Goal: Task Accomplishment & Management: Manage account settings

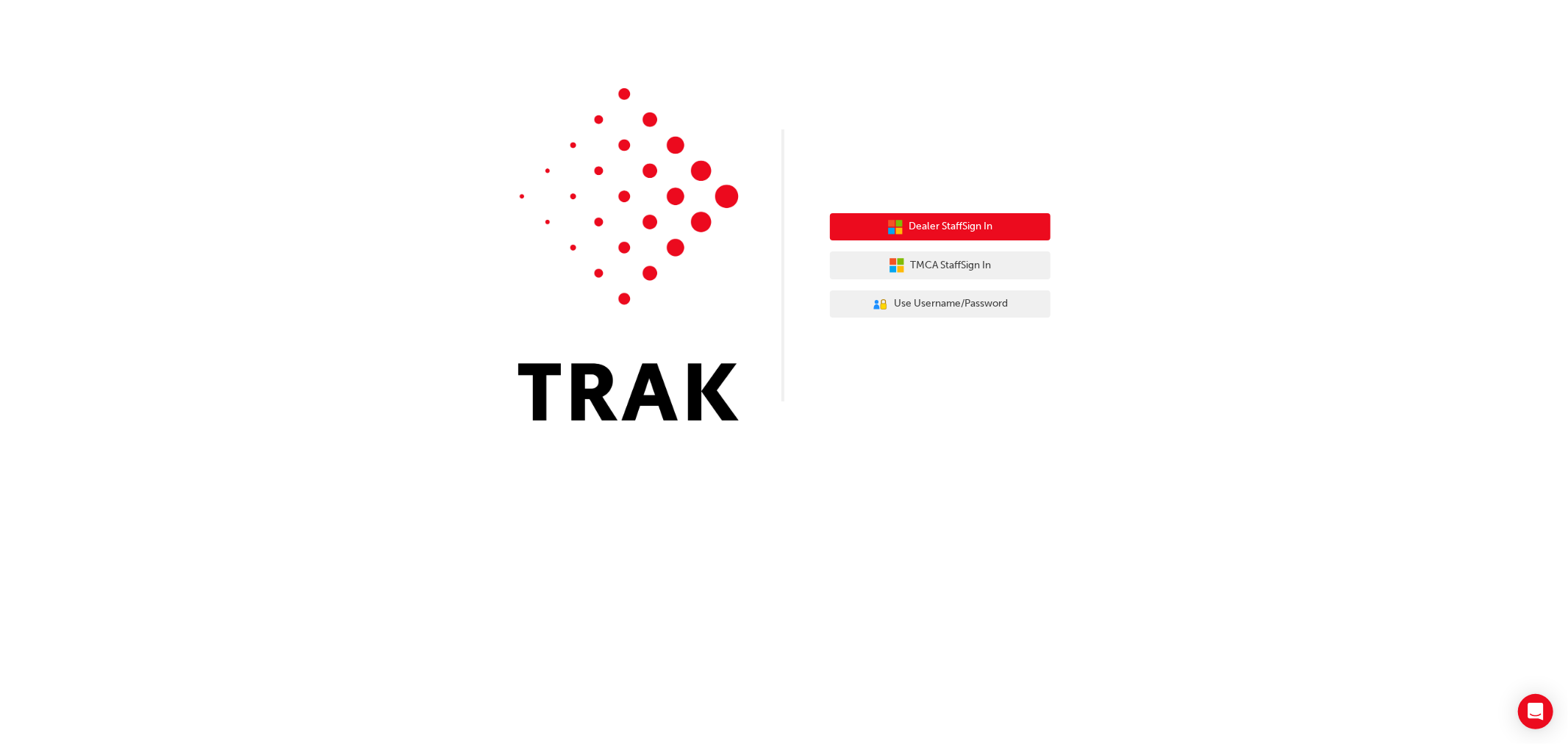
click at [936, 226] on span "Dealer Staff Sign In" at bounding box center [950, 227] width 83 height 17
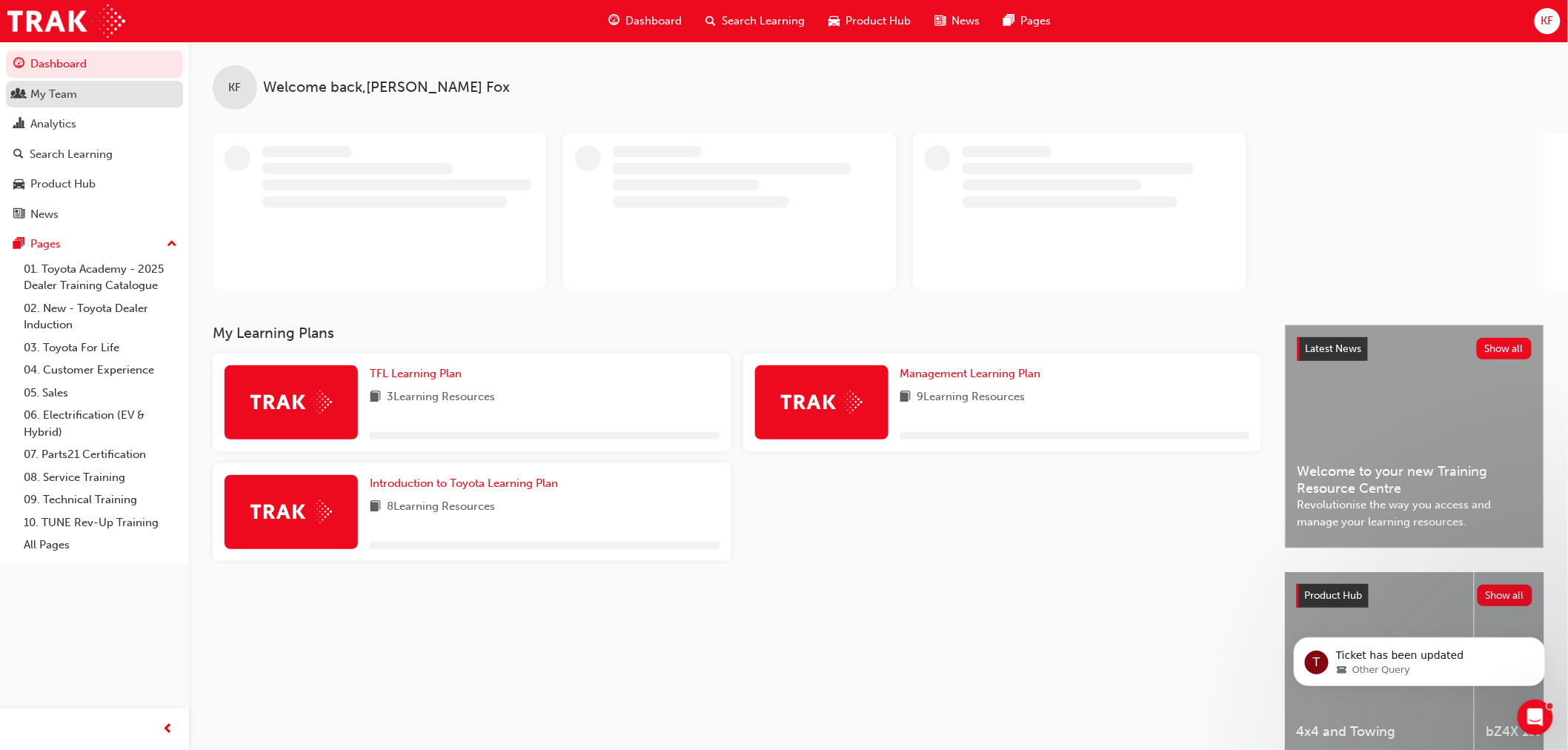
click at [48, 96] on div "My Team" at bounding box center [53, 94] width 47 height 17
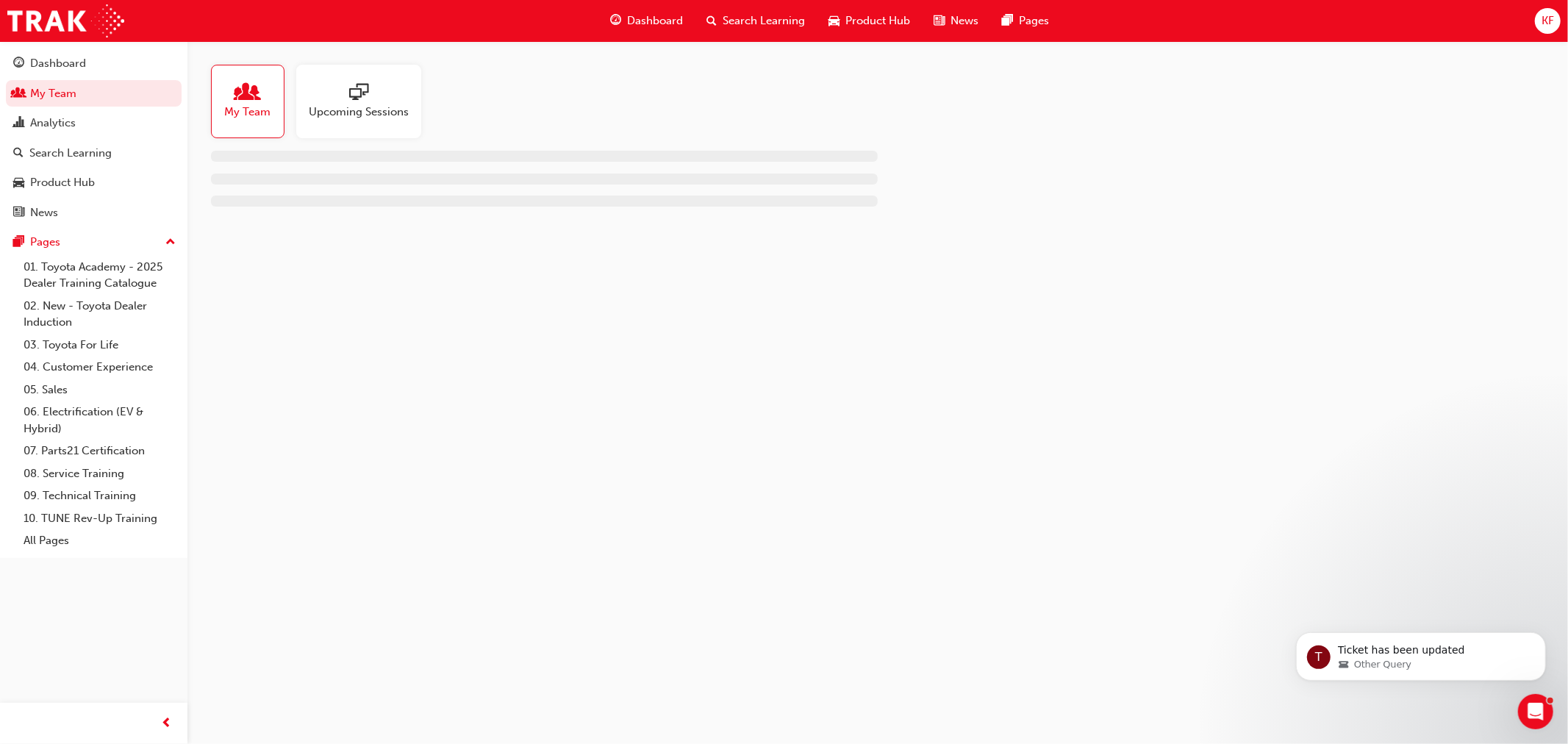
click at [360, 88] on span "sessionType_ONLINE_URL-icon" at bounding box center [358, 93] width 19 height 21
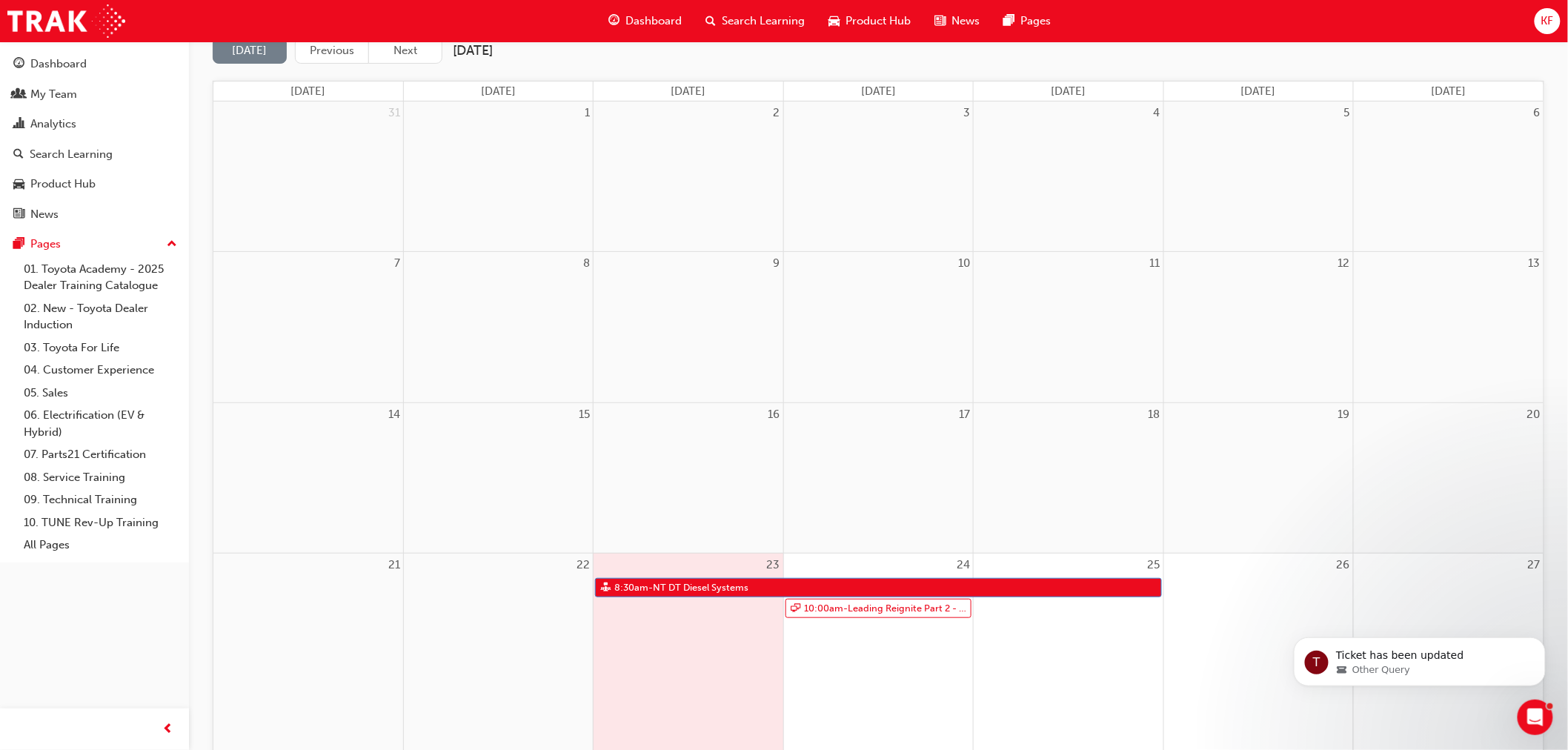
scroll to position [165, 0]
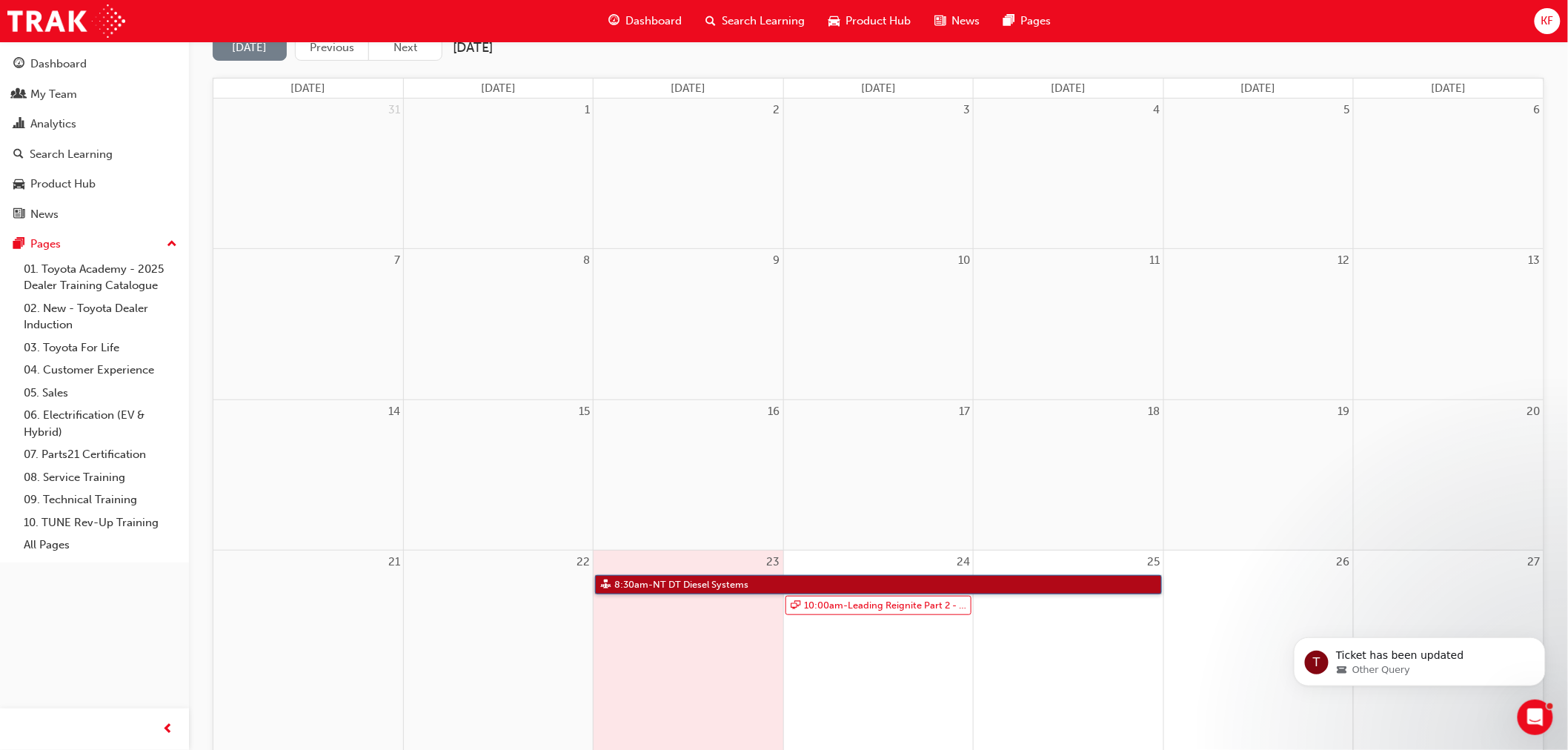
click at [683, 584] on link "8:30am - NT DT Diesel Systems" at bounding box center [878, 585] width 566 height 20
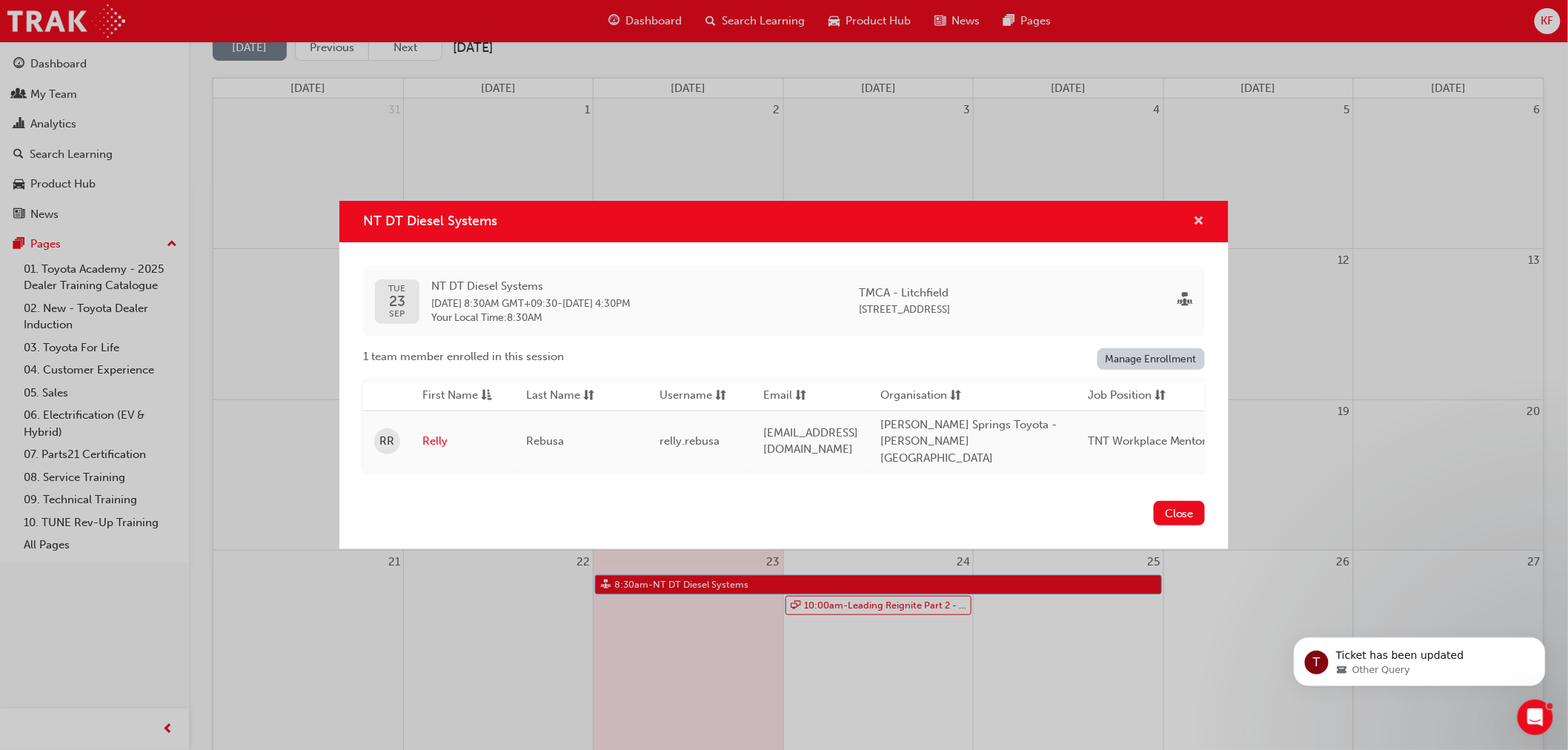
click at [1198, 223] on span "cross-icon" at bounding box center [1200, 222] width 11 height 14
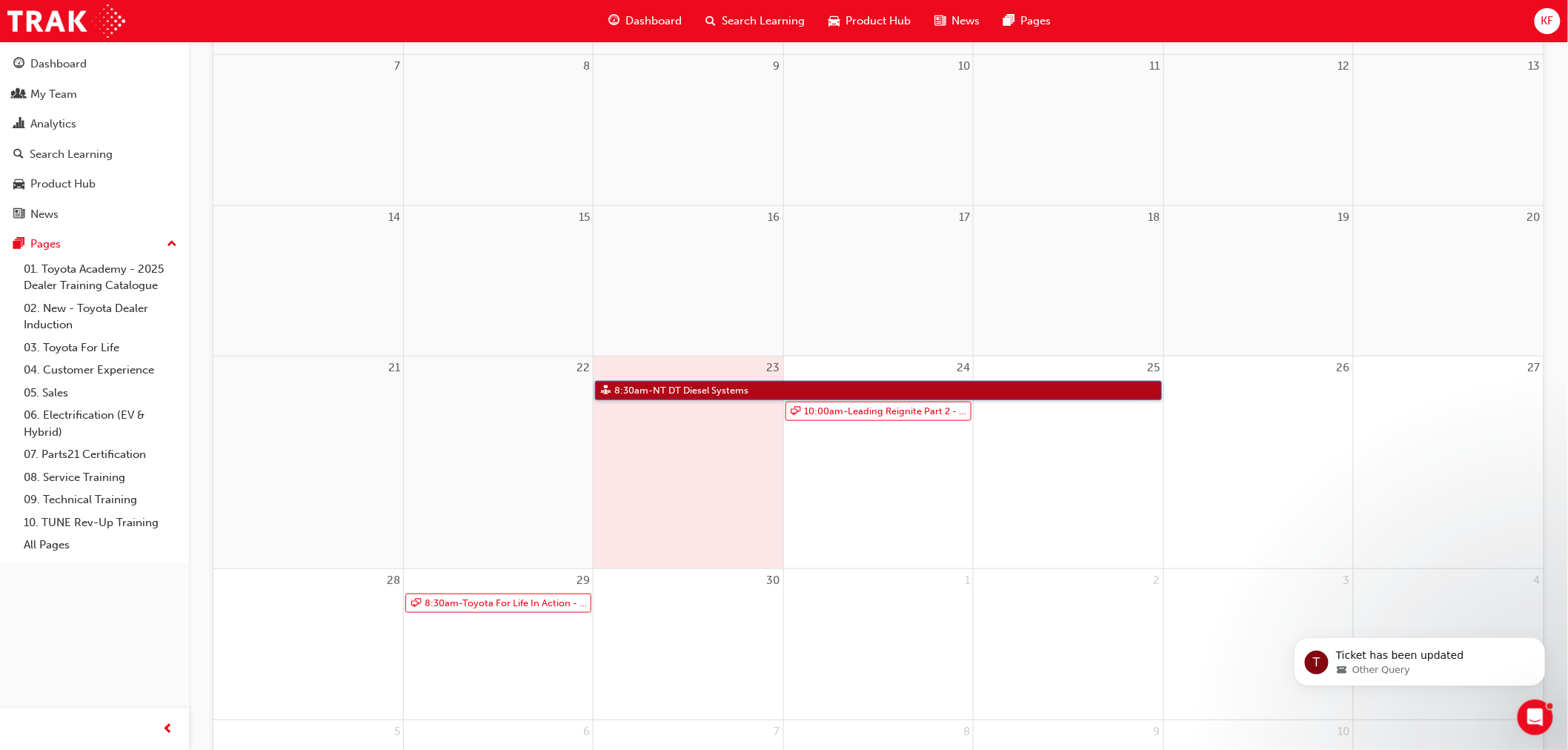
scroll to position [57, 0]
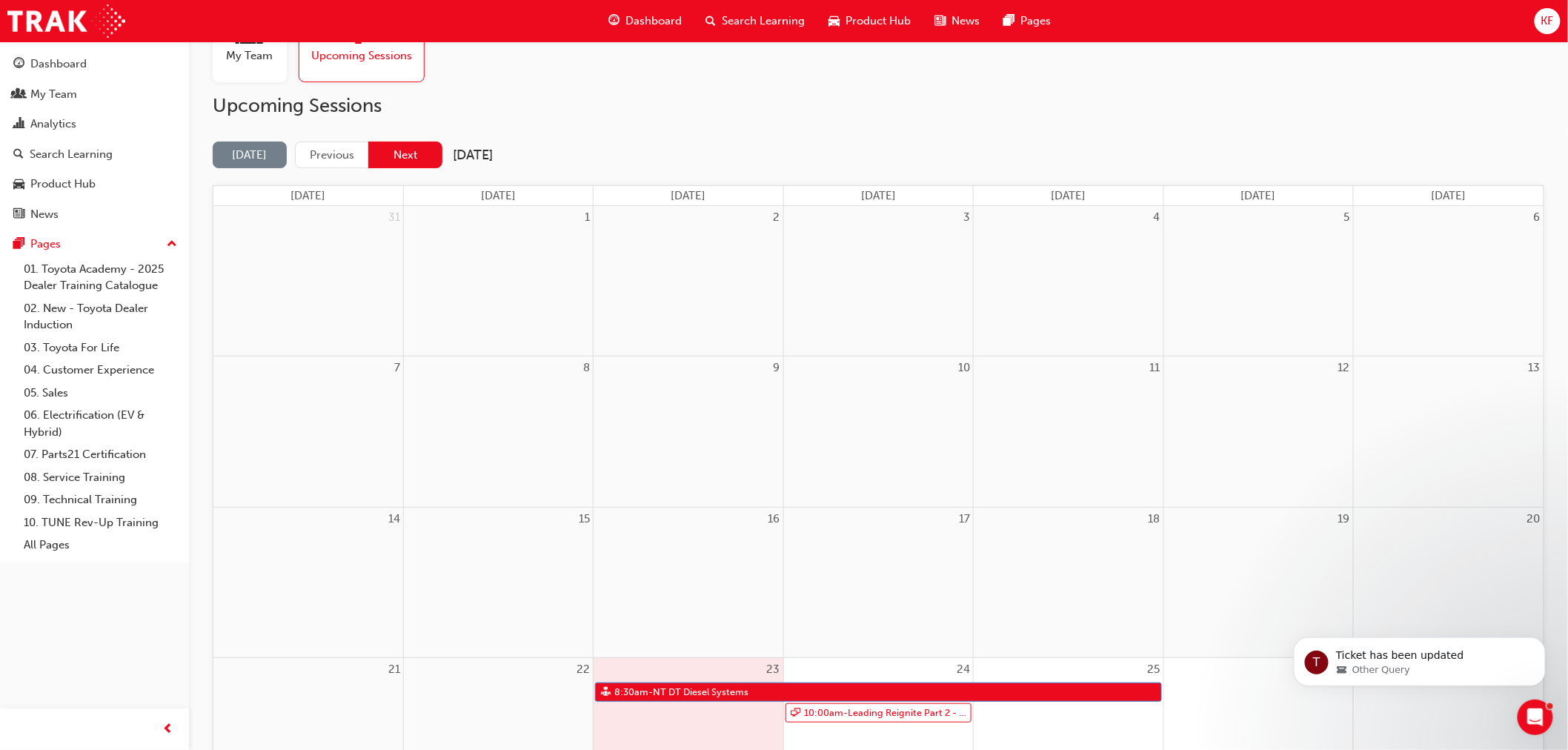
click at [437, 151] on button "Next" at bounding box center [405, 155] width 74 height 27
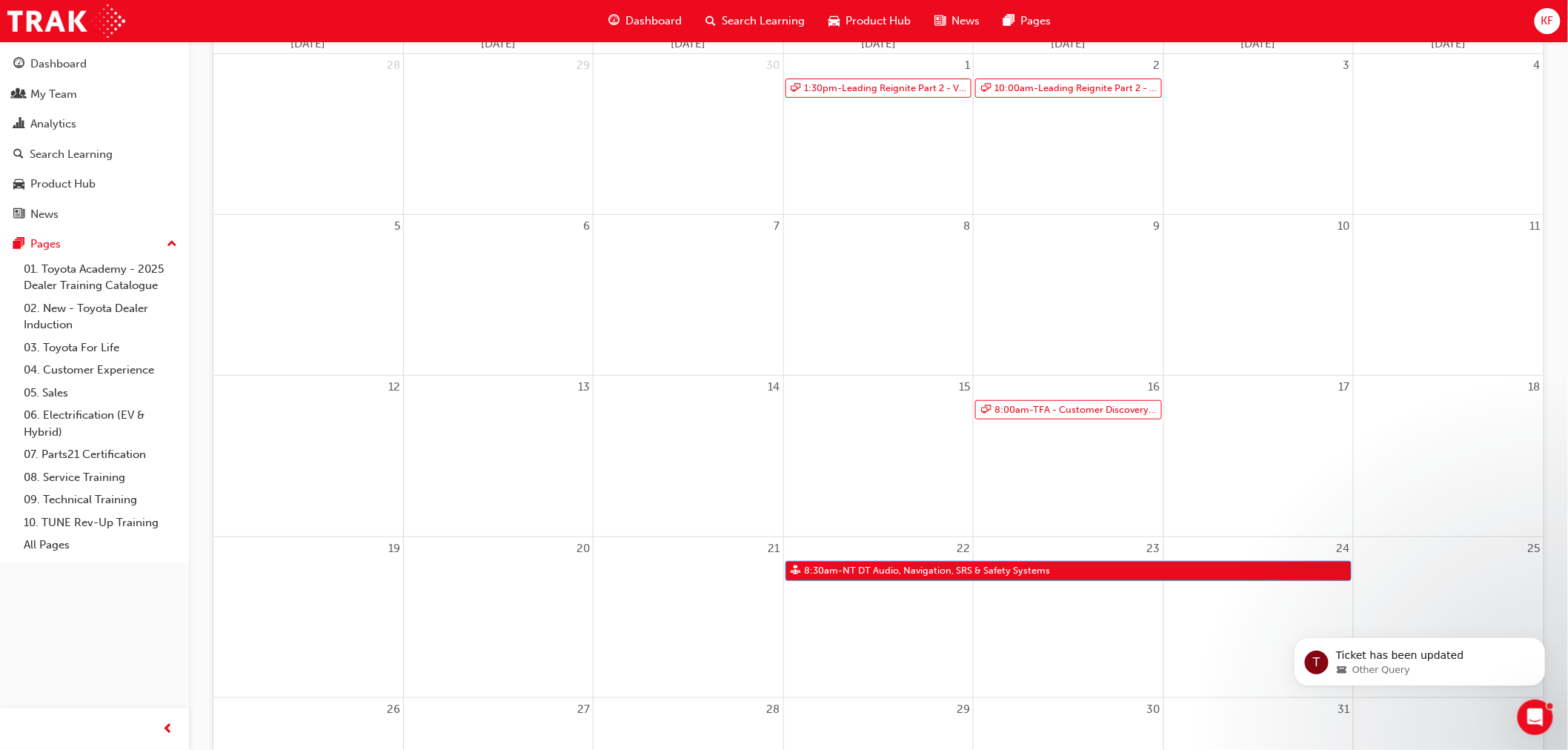
scroll to position [222, 0]
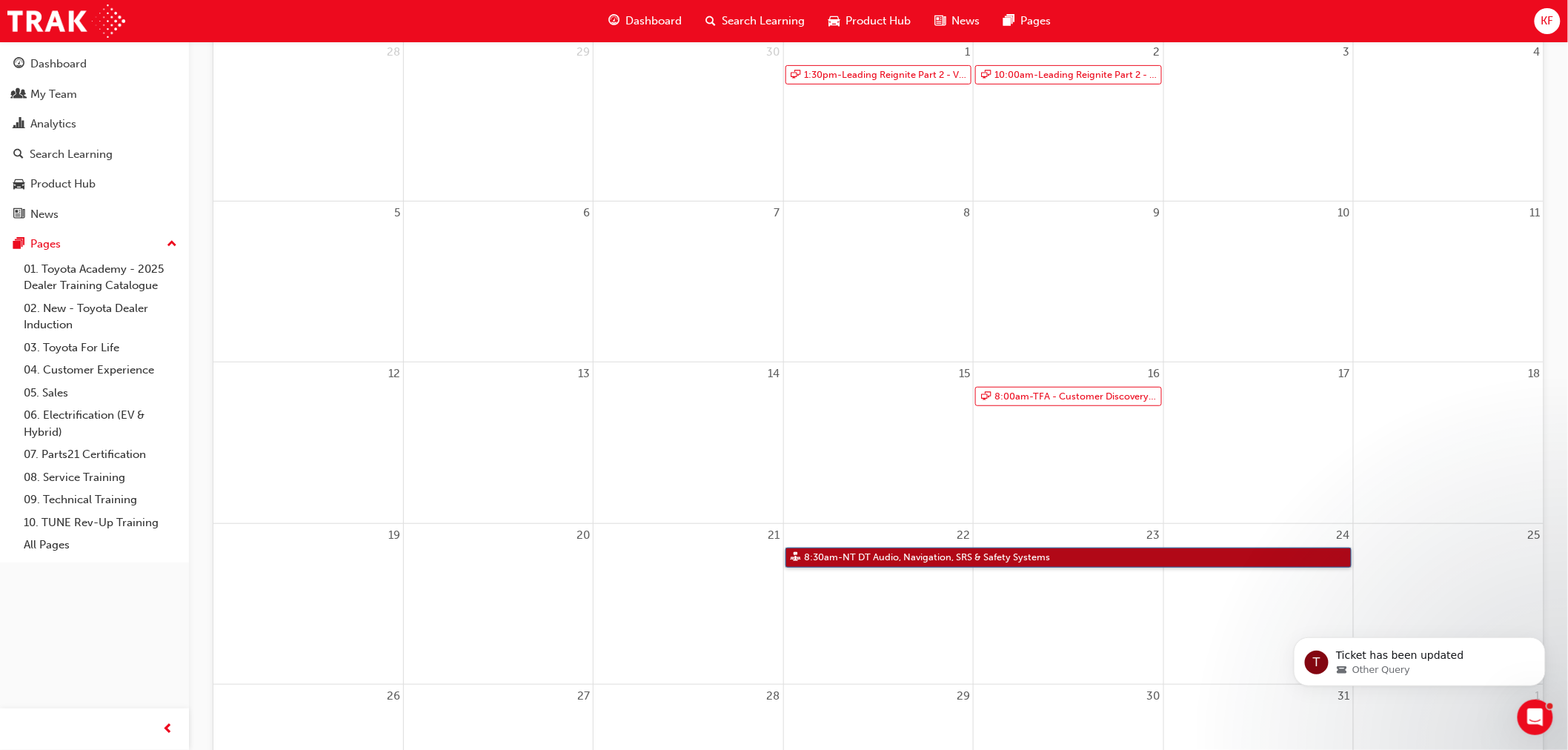
click at [893, 553] on link "8:30am - NT DT Audio, Navigation, SRS & Safety Systems" at bounding box center [1068, 558] width 566 height 20
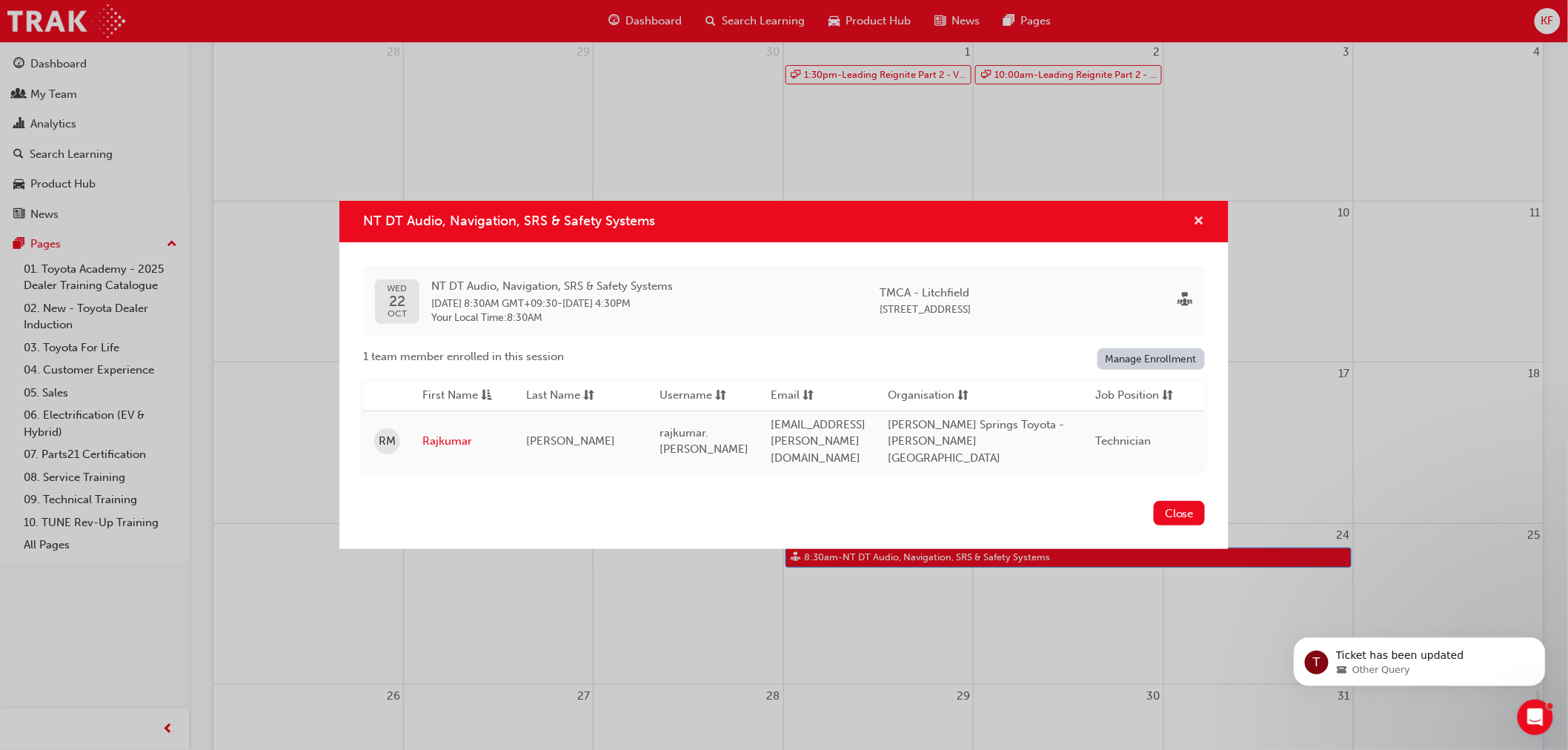
click at [1199, 219] on span "cross-icon" at bounding box center [1200, 222] width 11 height 14
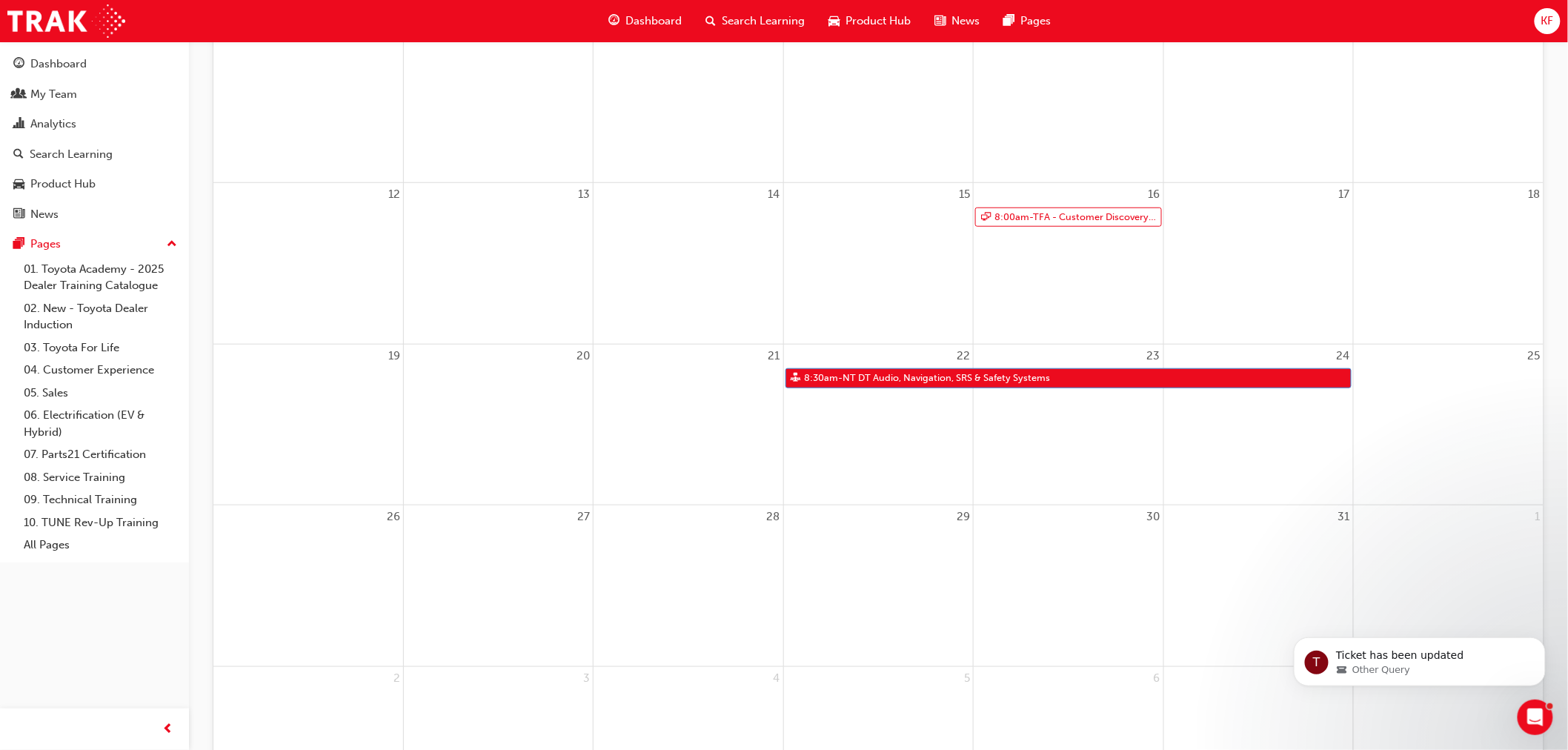
scroll to position [139, 0]
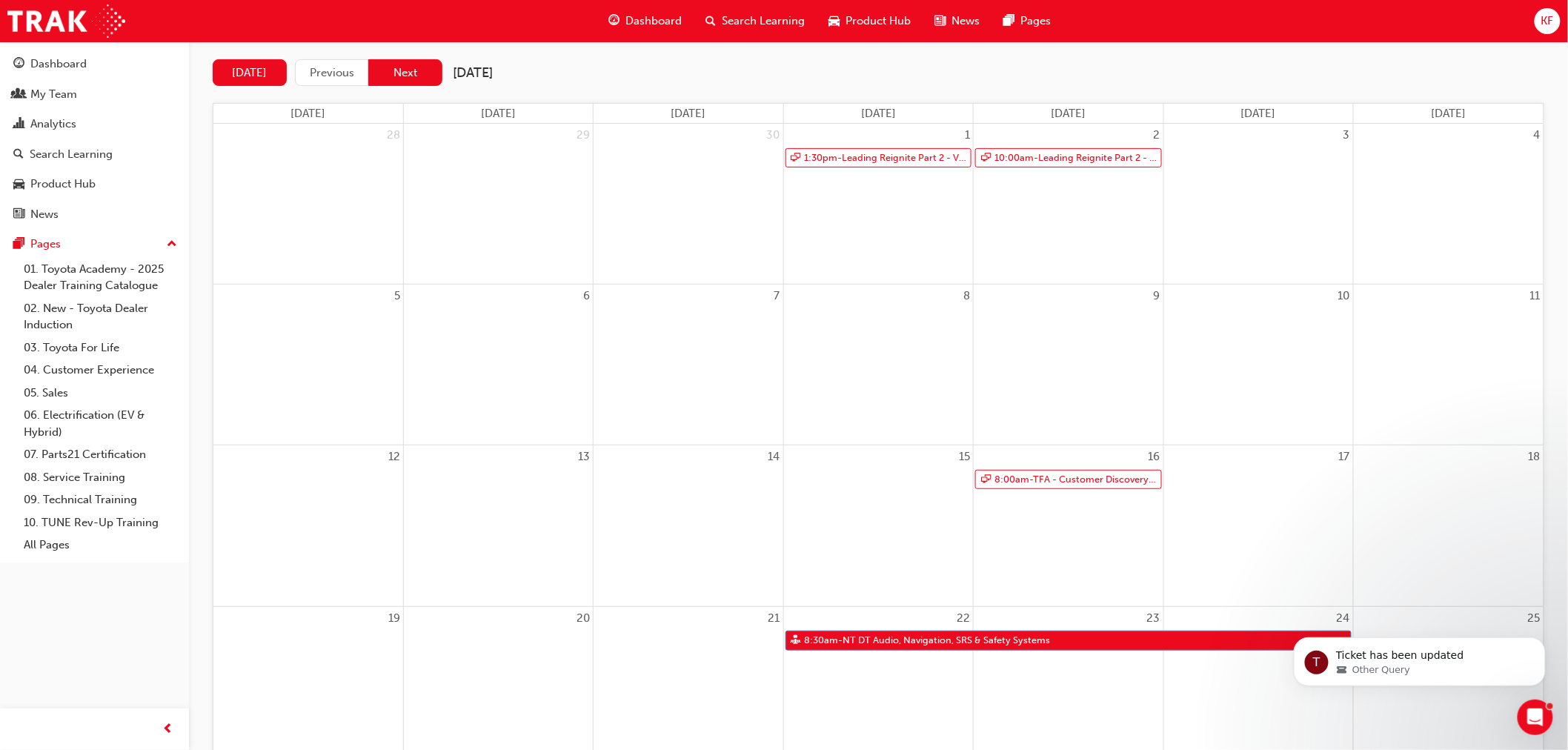
drag, startPoint x: 412, startPoint y: 76, endPoint x: 10, endPoint y: 205, distance: 422.2
click at [412, 76] on button "Next" at bounding box center [405, 73] width 74 height 27
